Goal: Check status: Check status

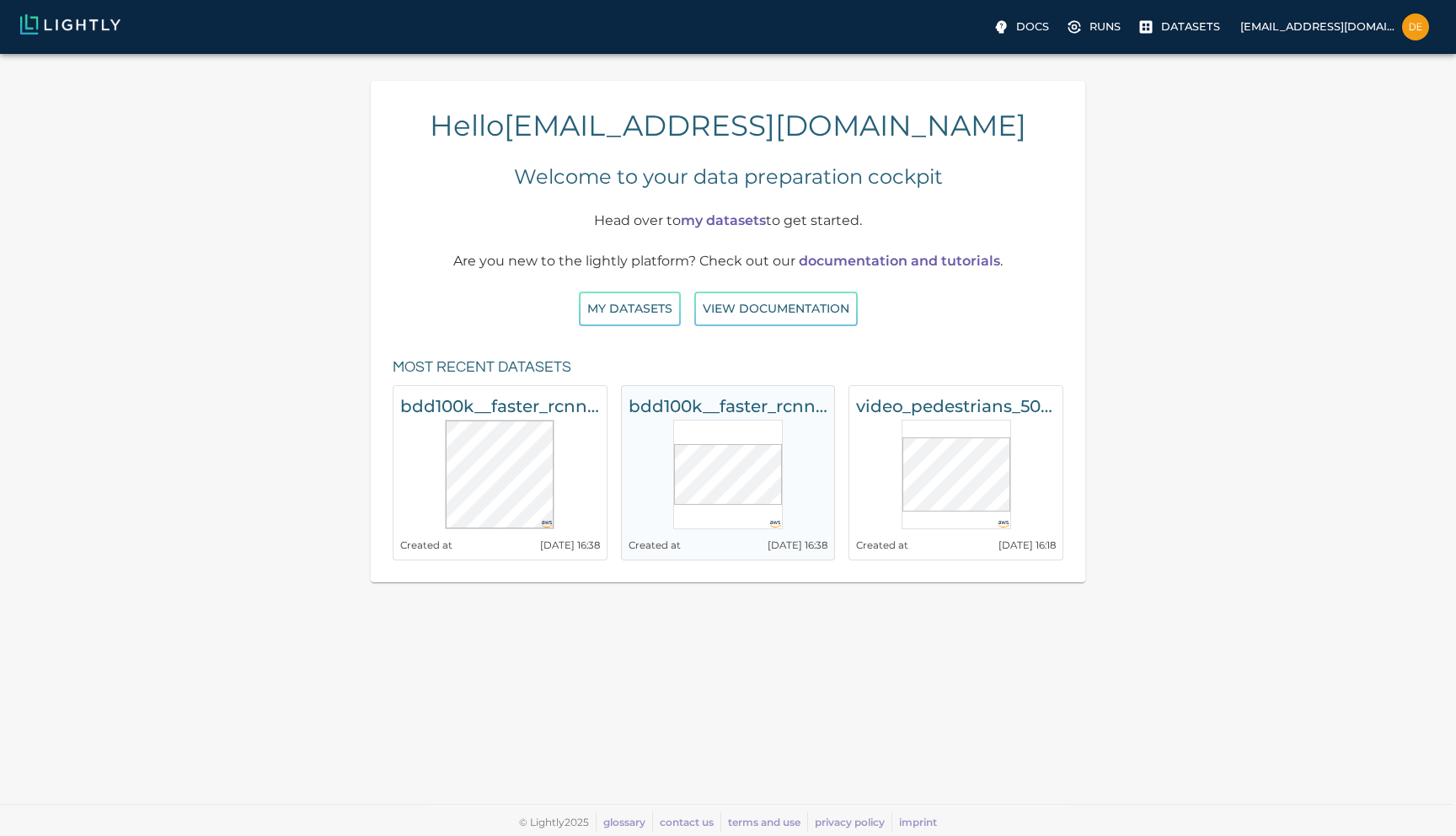
click at [727, 407] on h6 "bdd100k__faster_rcnn_r50_fpn_1x_det_val__20250602_143824" at bounding box center [728, 407] width 200 height 27
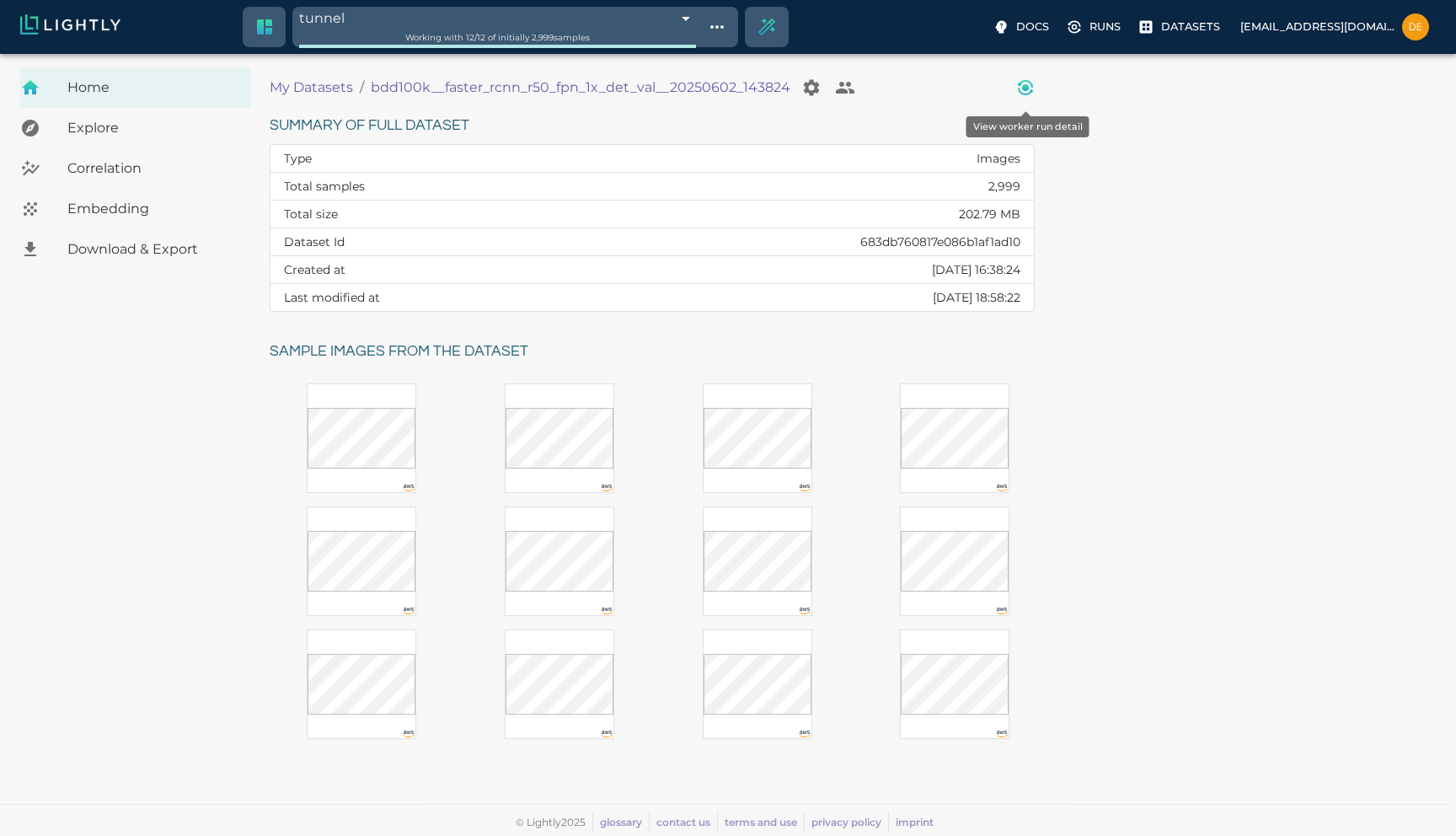
click at [1025, 84] on icon "View worker run detail" at bounding box center [1026, 87] width 20 height 20
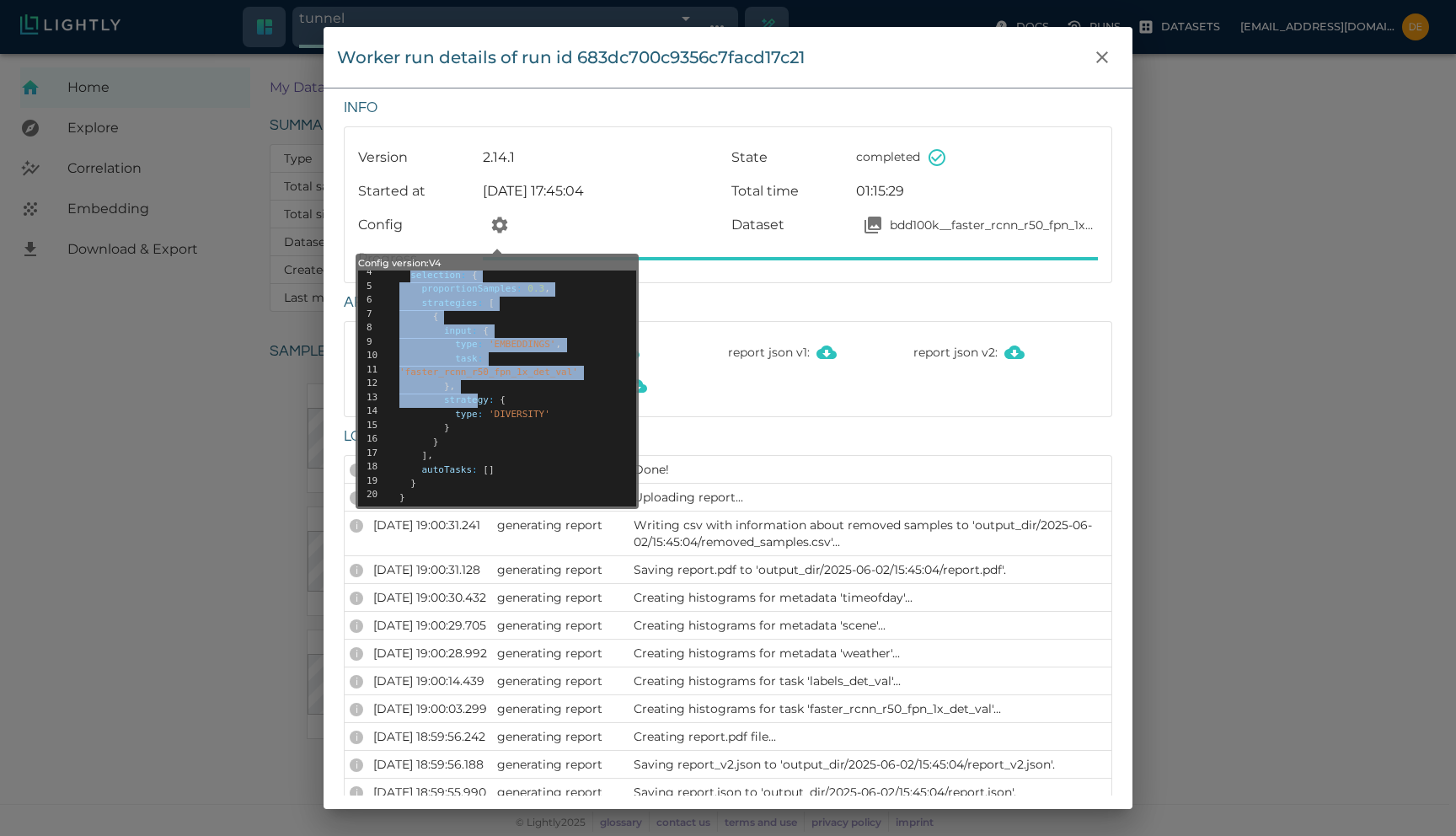
scroll to position [92, 0]
drag, startPoint x: 411, startPoint y: 355, endPoint x: 481, endPoint y: 403, distance: 84.9
click at [481, 403] on span "{ docker : { relevantFilenamesFile : '.lightly/relevant_filenames/faster_rcnn_r…" at bounding box center [516, 388] width 241 height 237
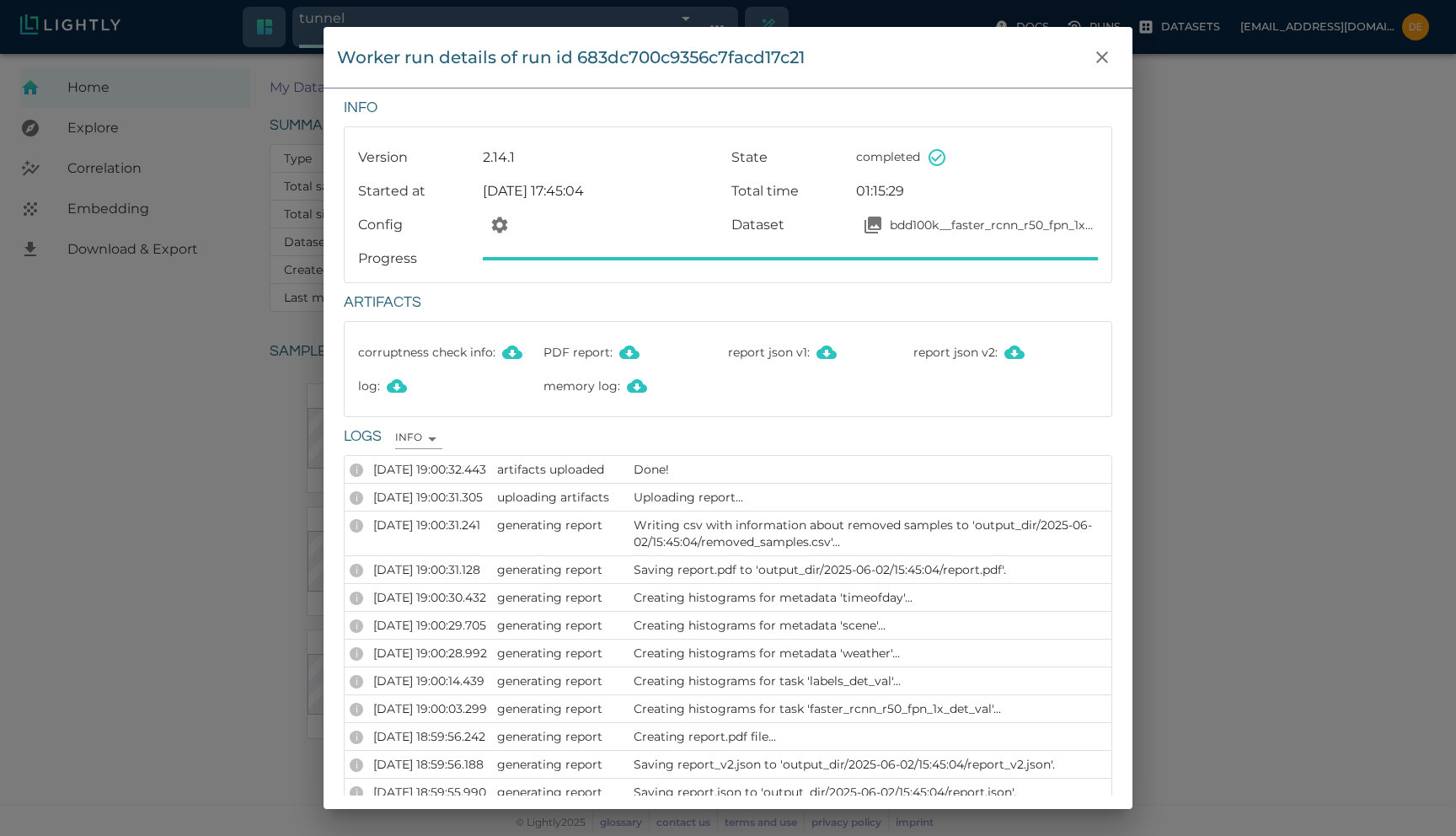
click at [1238, 288] on div "Worker run details of run id 683dc700c9356c7facd17c21 Info Version 2.14.1 State…" at bounding box center [728, 418] width 1456 height 836
